Goal: Information Seeking & Learning: Learn about a topic

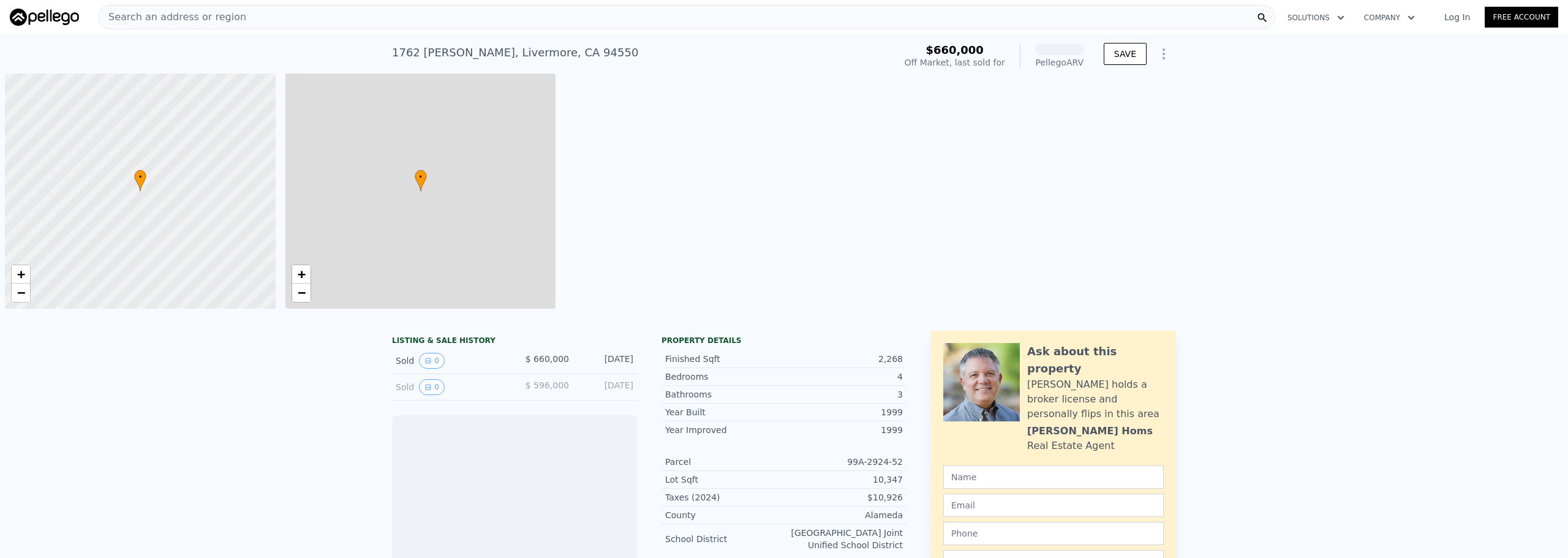
scroll to position [0, 5]
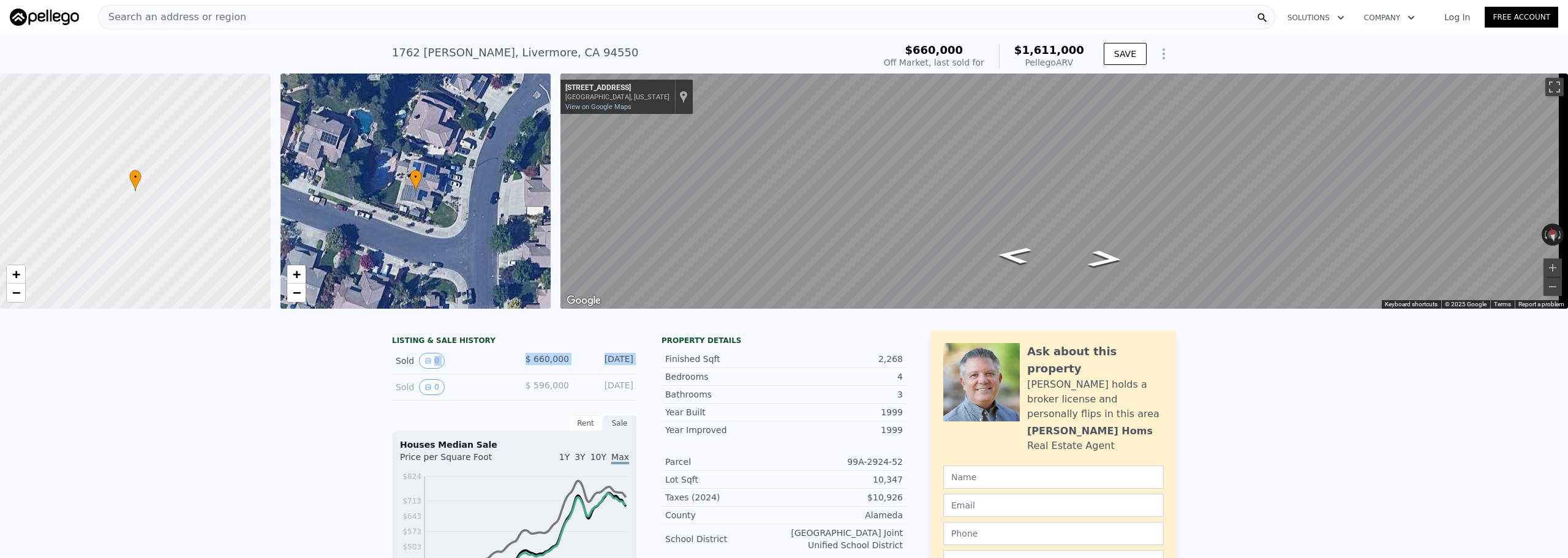
drag, startPoint x: 103, startPoint y: 387, endPoint x: 104, endPoint y: 380, distance: 7.1
click at [267, 17] on div "Search an address or region" at bounding box center [687, 17] width 1177 height 25
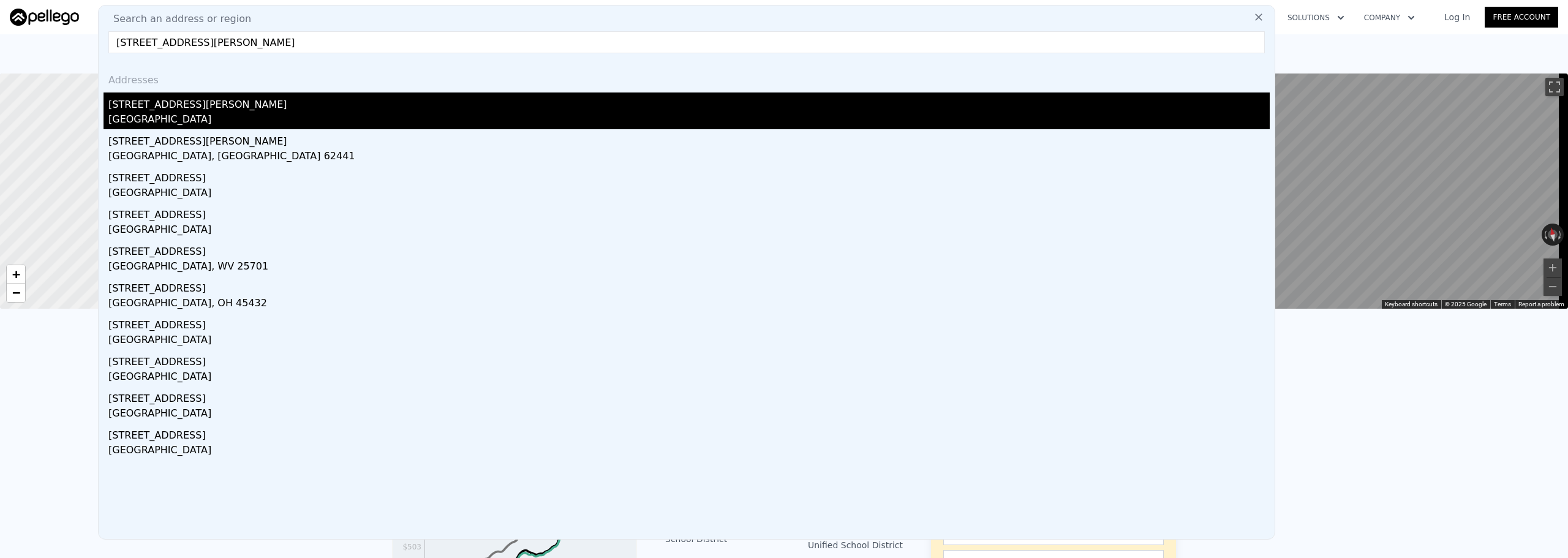
type input "[STREET_ADDRESS][PERSON_NAME]"
click at [285, 106] on div "[STREET_ADDRESS][PERSON_NAME]" at bounding box center [689, 102] width 1161 height 20
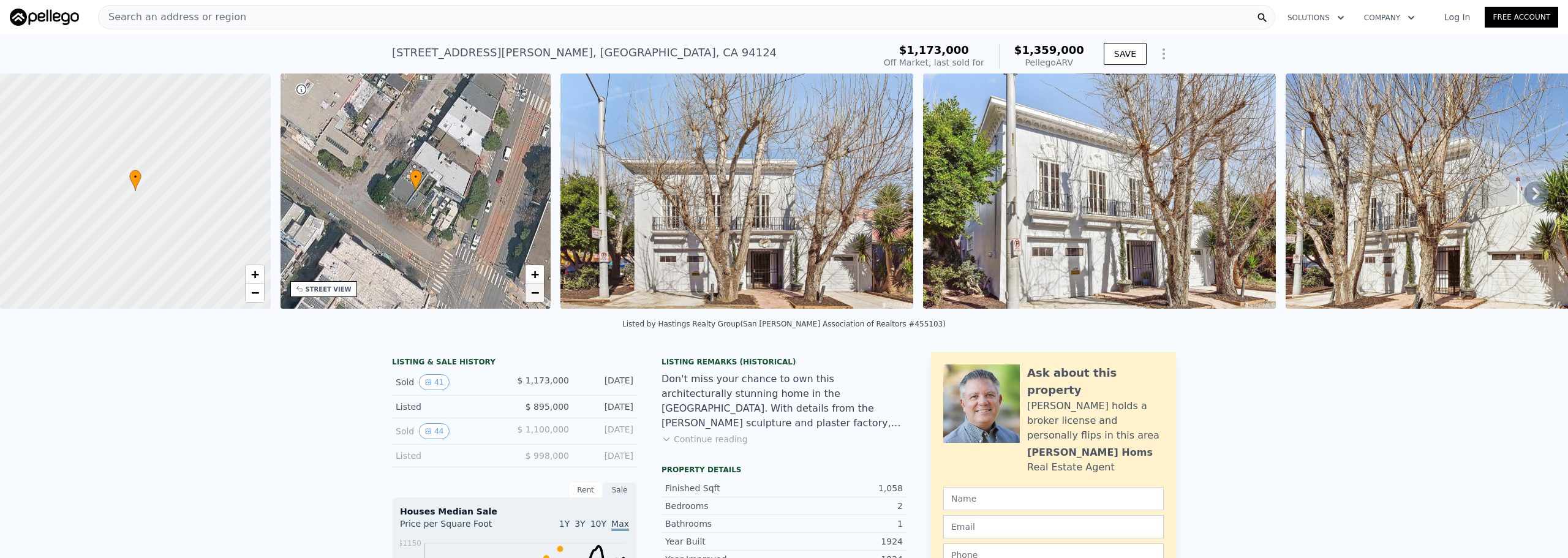
click at [539, 292] on span "−" at bounding box center [535, 292] width 8 height 15
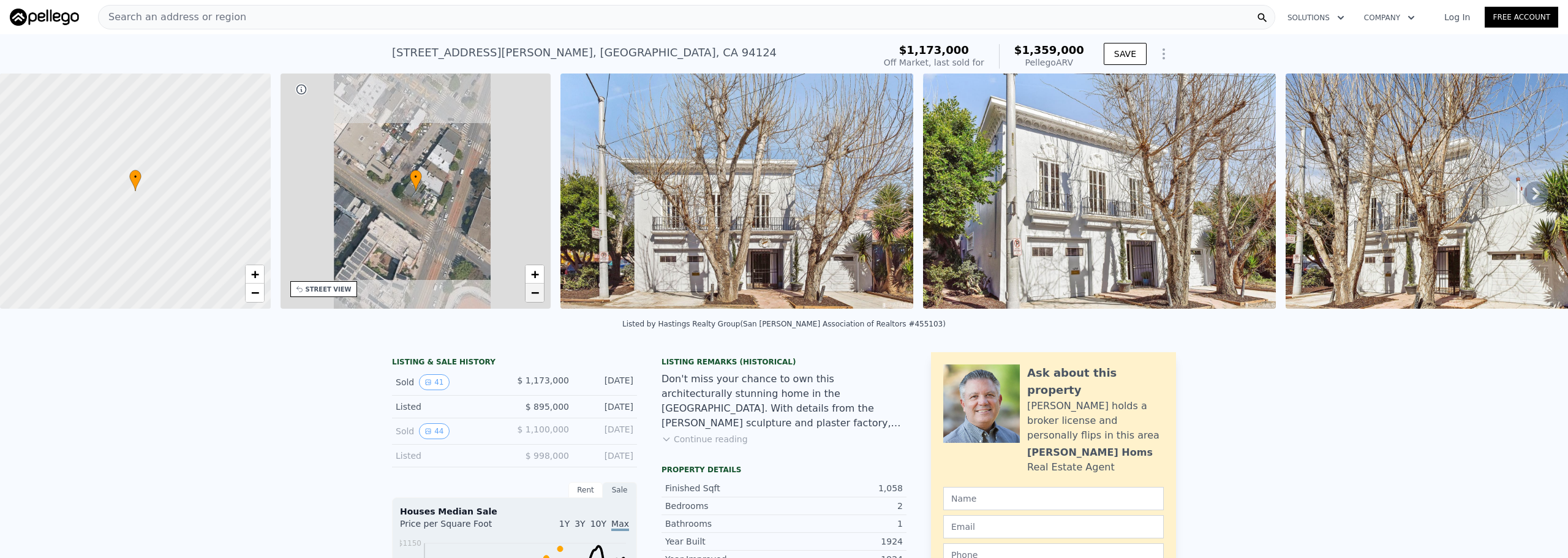
click at [539, 292] on span "−" at bounding box center [535, 292] width 8 height 15
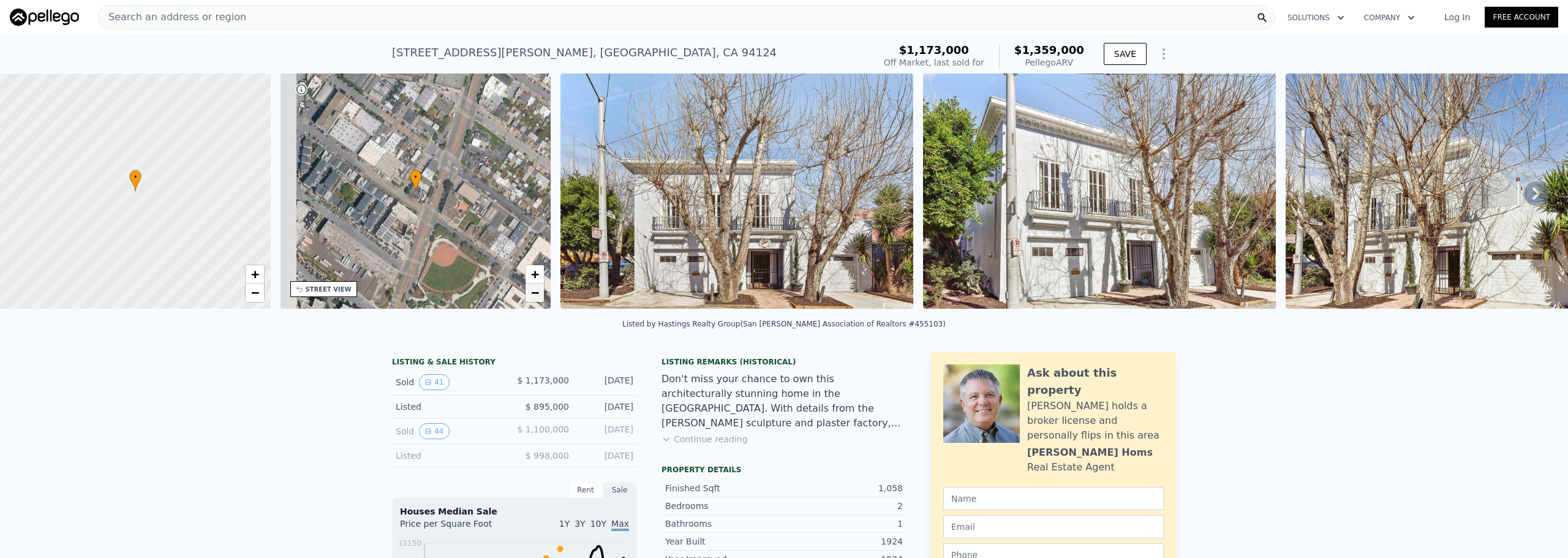
click at [539, 292] on span "−" at bounding box center [535, 292] width 8 height 15
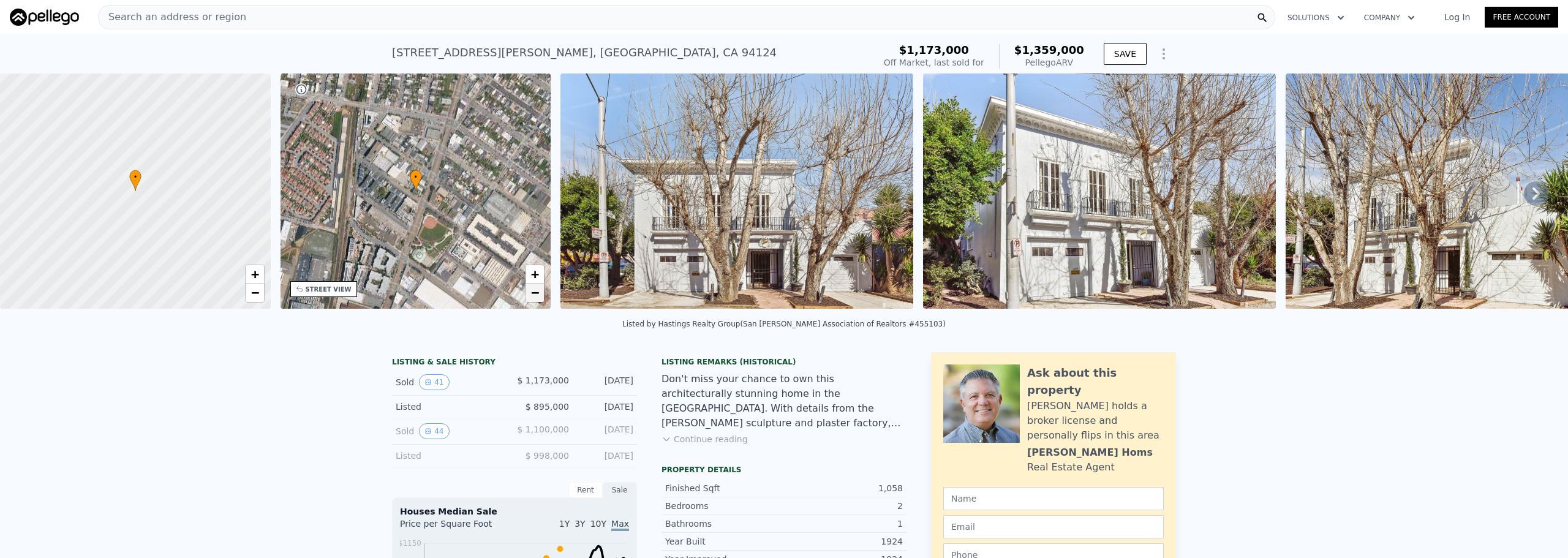
click at [539, 292] on span "−" at bounding box center [535, 292] width 8 height 15
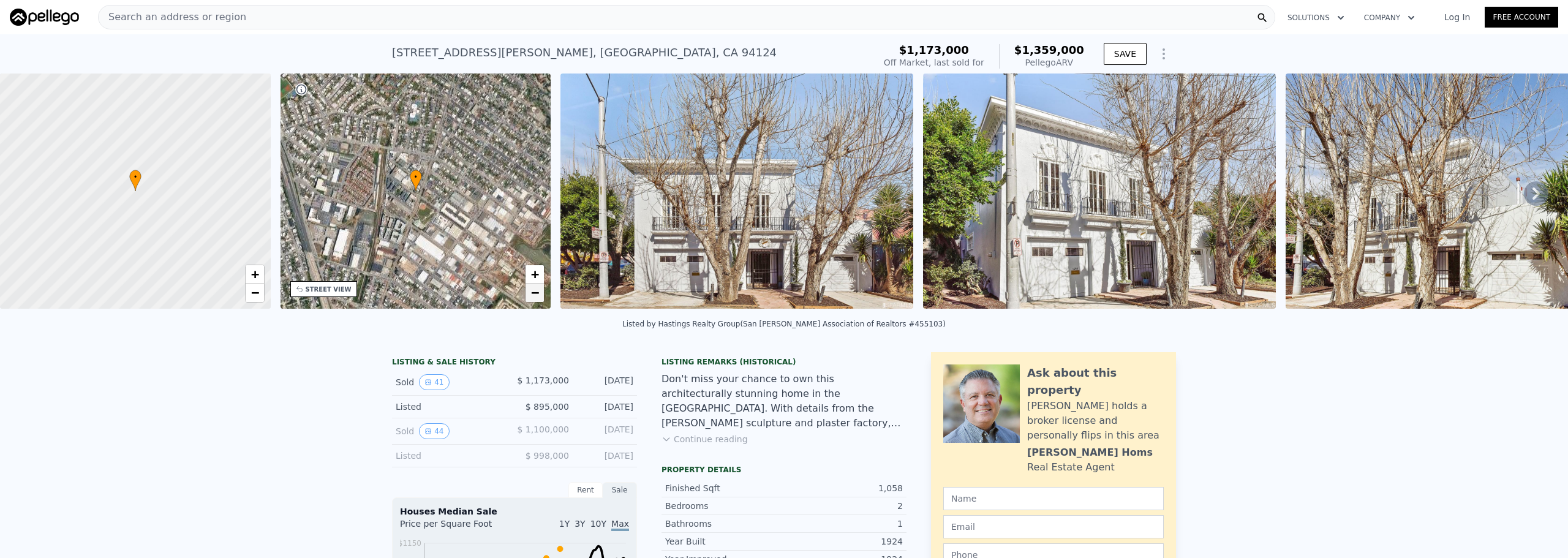
click at [539, 292] on span "−" at bounding box center [535, 292] width 8 height 15
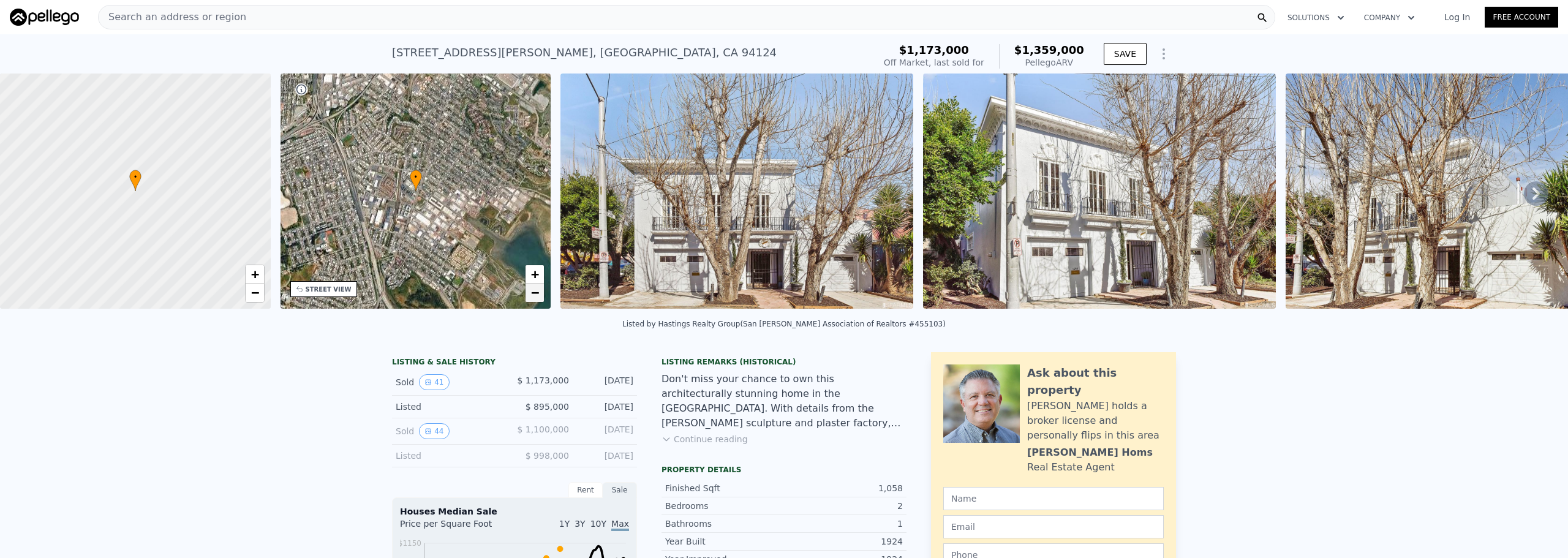
click at [539, 292] on span "−" at bounding box center [535, 292] width 8 height 15
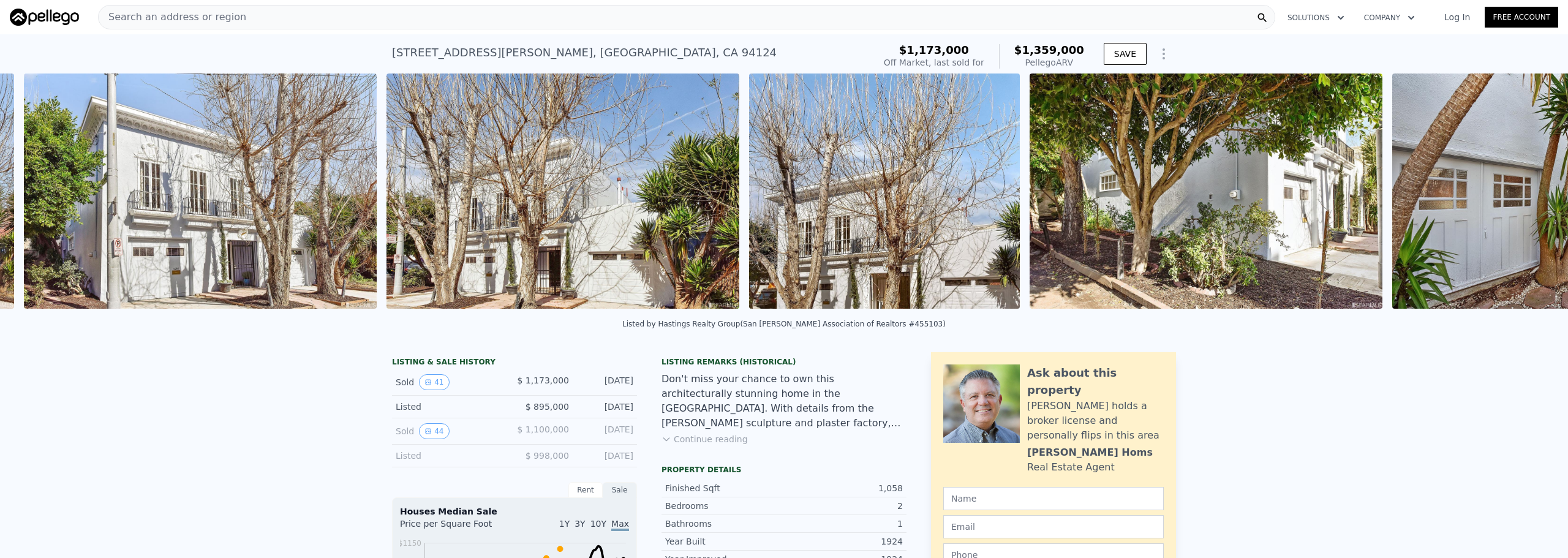
scroll to position [0, 923]
